Goal: Find specific page/section: Find specific page/section

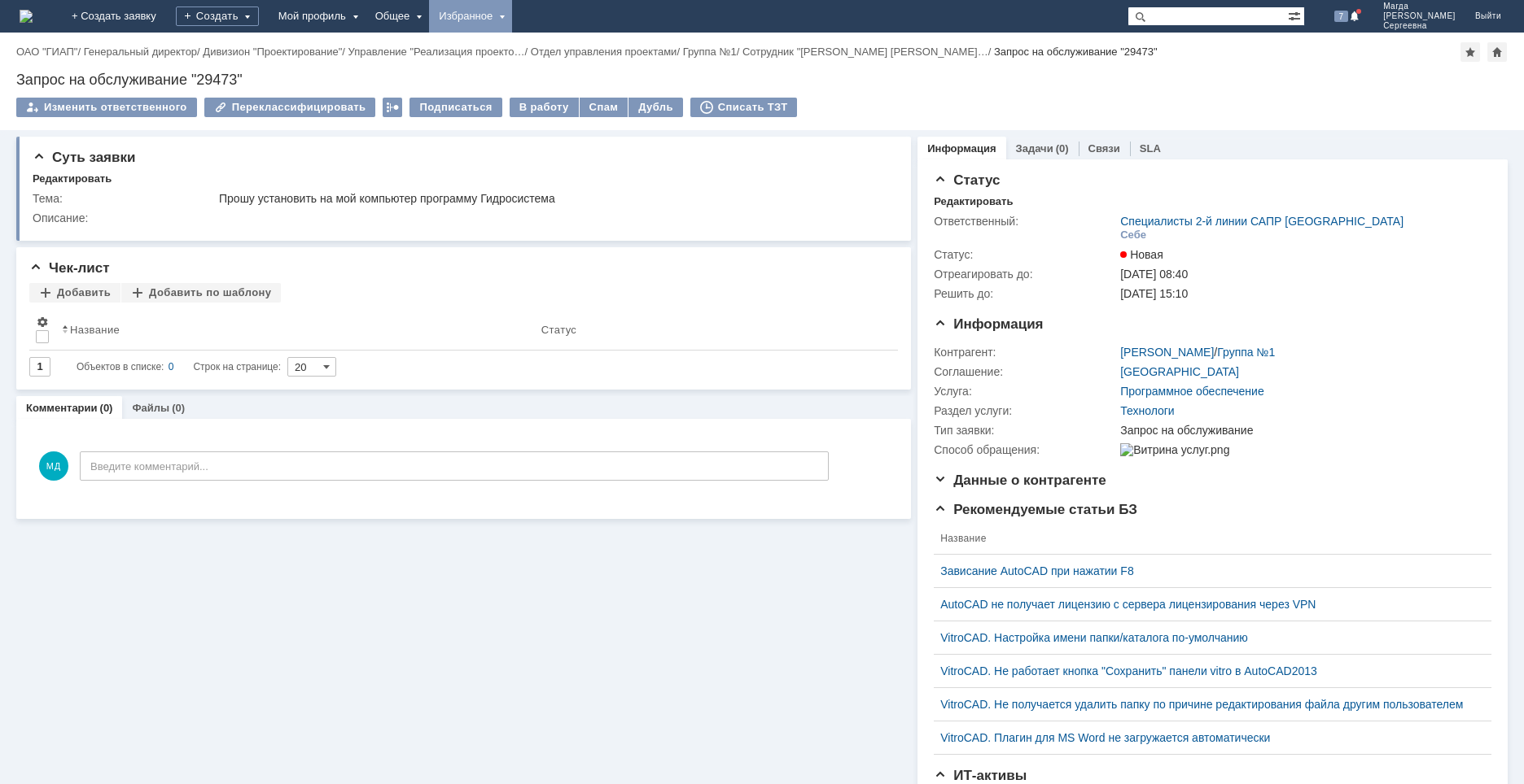
click at [493, 8] on div "Избранное" at bounding box center [471, 16] width 83 height 33
click at [542, 60] on link "Команда "Специалисты 2-й линии САПР [GEOGRAPHIC_DATA]"/Активности" at bounding box center [494, 75] width 124 height 71
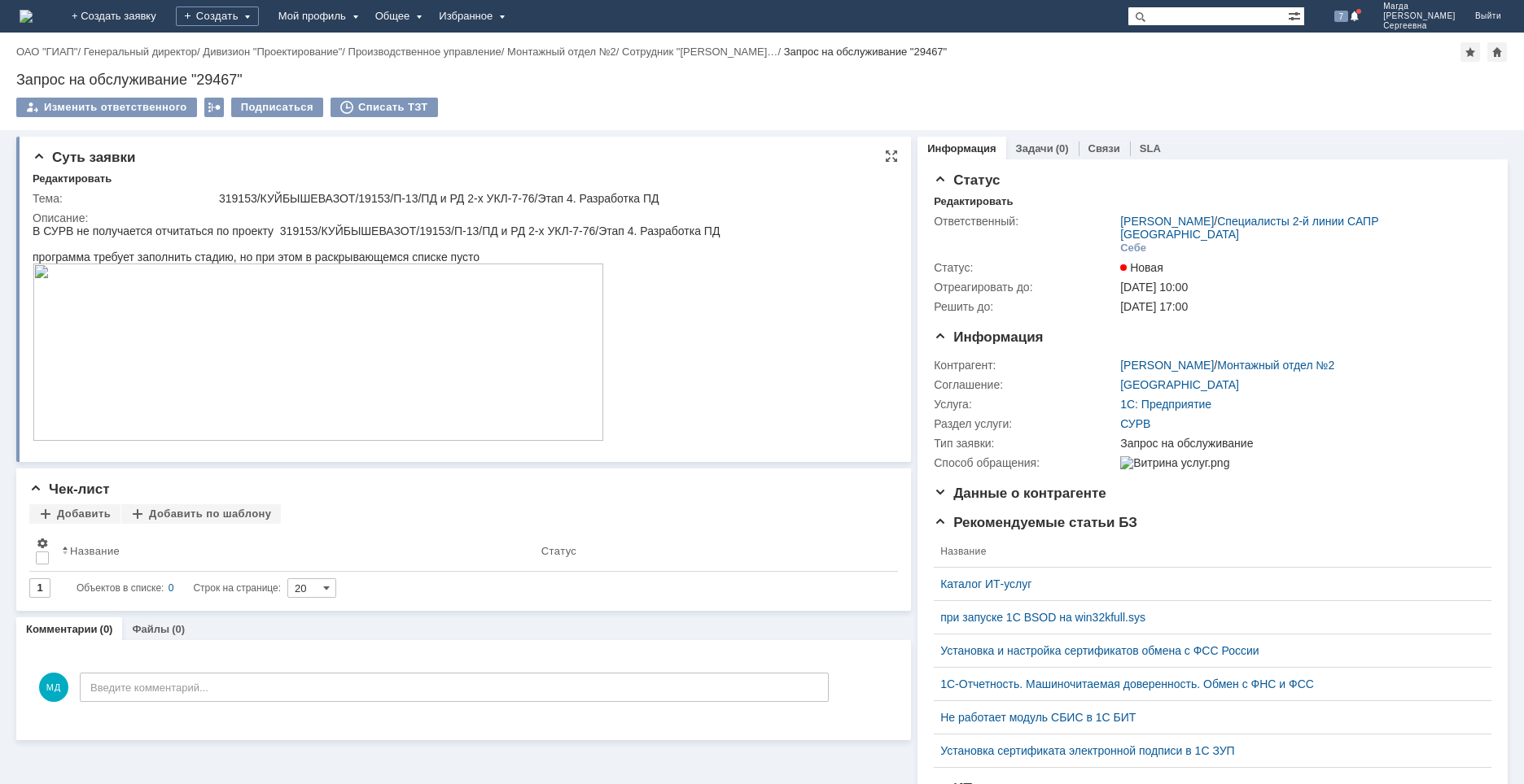
click at [276, 345] on img at bounding box center [319, 351] width 572 height 177
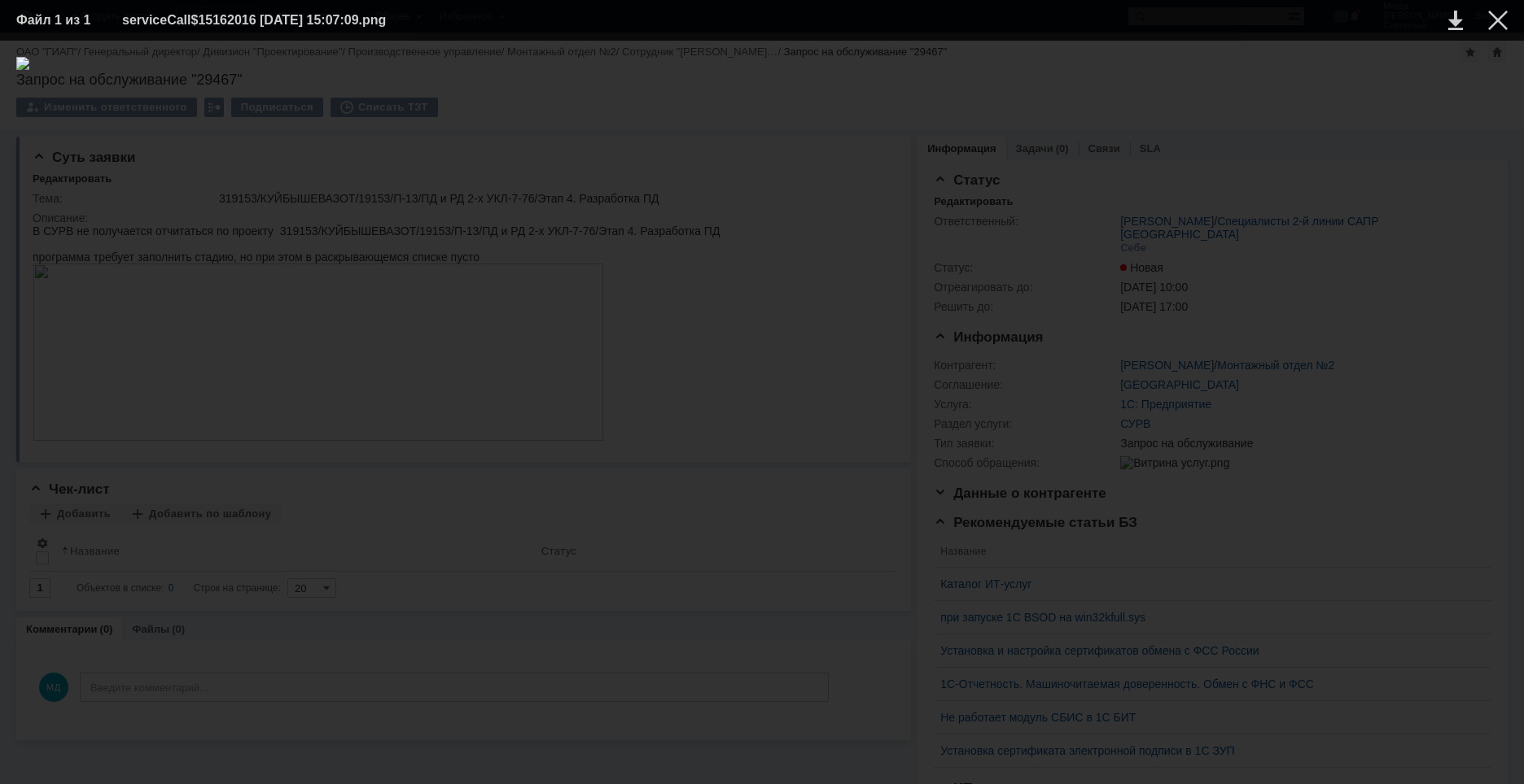
click at [1465, 407] on div at bounding box center [761, 412] width 1491 height 711
click at [1491, 22] on div at bounding box center [1498, 20] width 20 height 20
